Goal: Communication & Community: Answer question/provide support

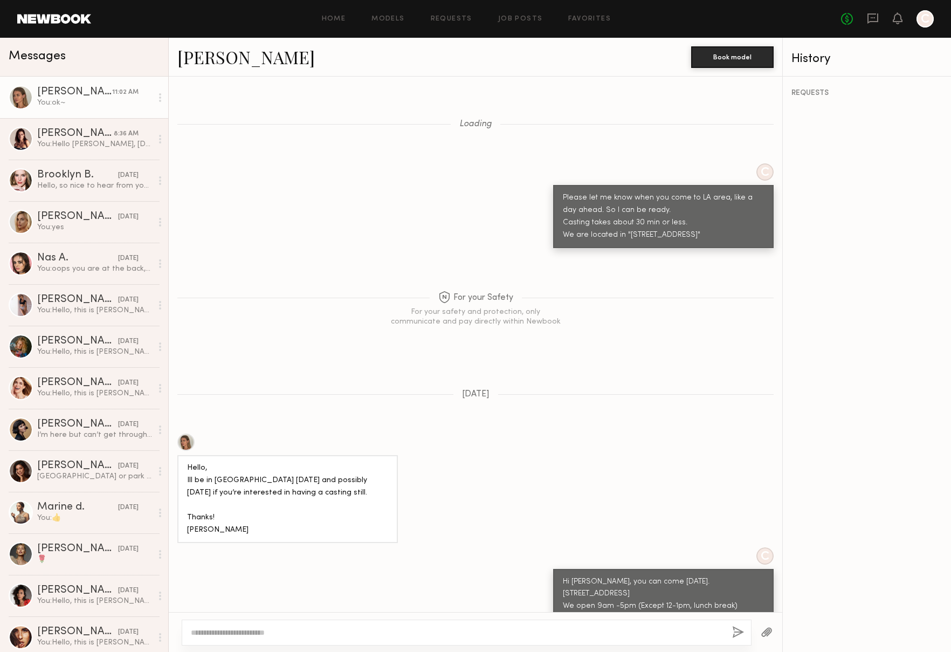
scroll to position [815, 0]
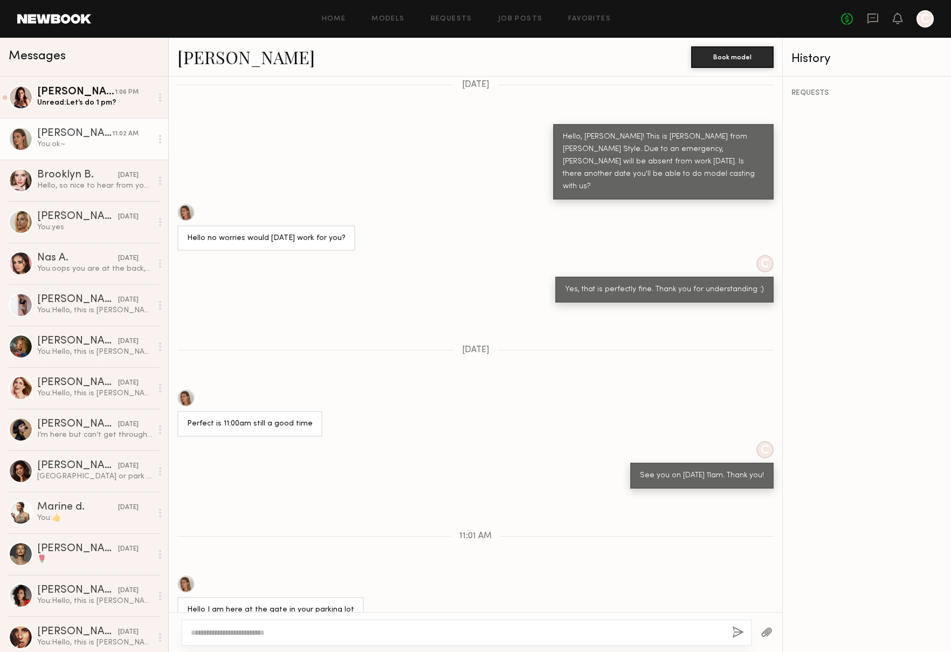
scroll to position [913, 0]
click at [76, 104] on div "Unread: Let’s do 1 pm?" at bounding box center [94, 103] width 115 height 10
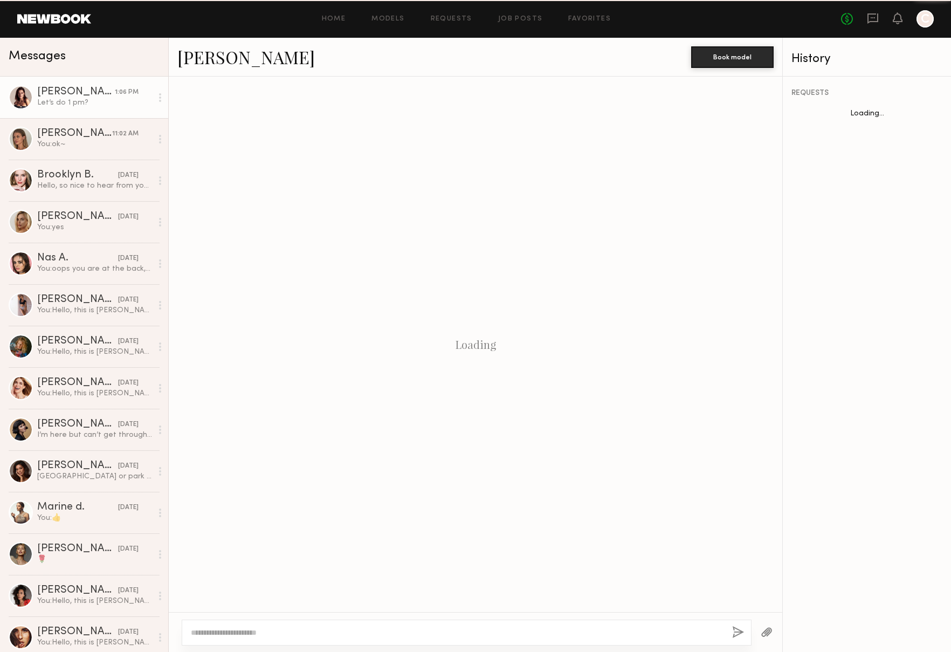
scroll to position [711, 0]
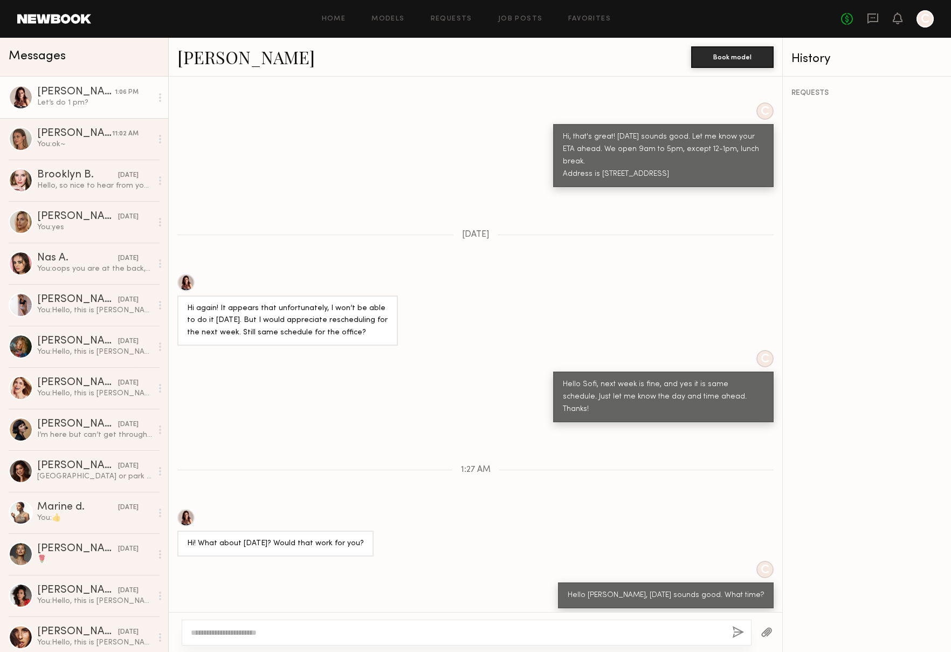
click at [334, 626] on div at bounding box center [467, 633] width 570 height 26
click at [337, 628] on textarea at bounding box center [457, 632] width 533 height 11
click at [285, 634] on textarea at bounding box center [457, 632] width 533 height 11
type textarea "**********"
click at [737, 635] on button "button" at bounding box center [738, 632] width 12 height 13
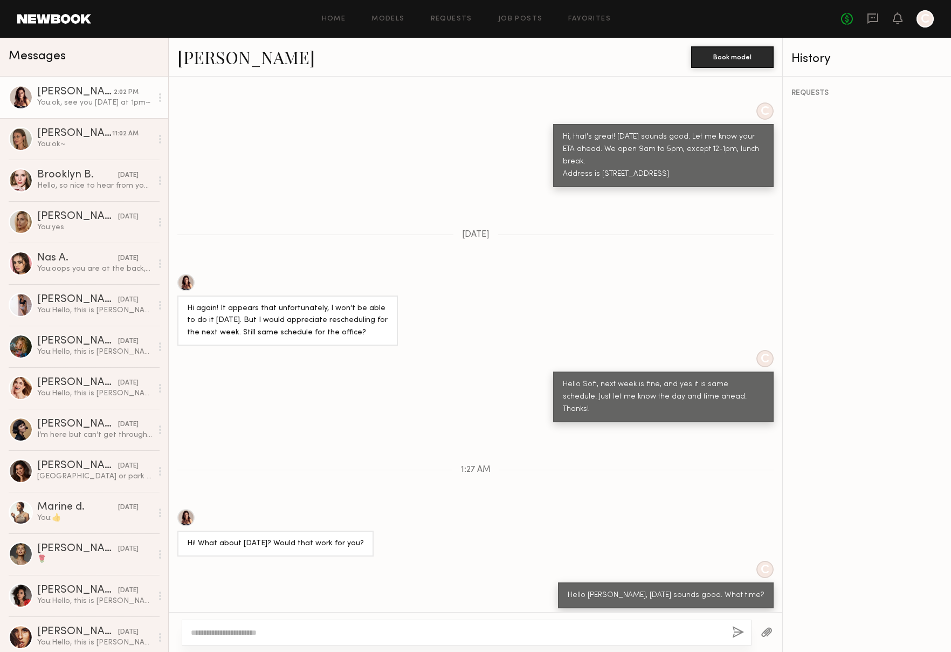
scroll to position [846, 0]
